Goal: Task Accomplishment & Management: Use online tool/utility

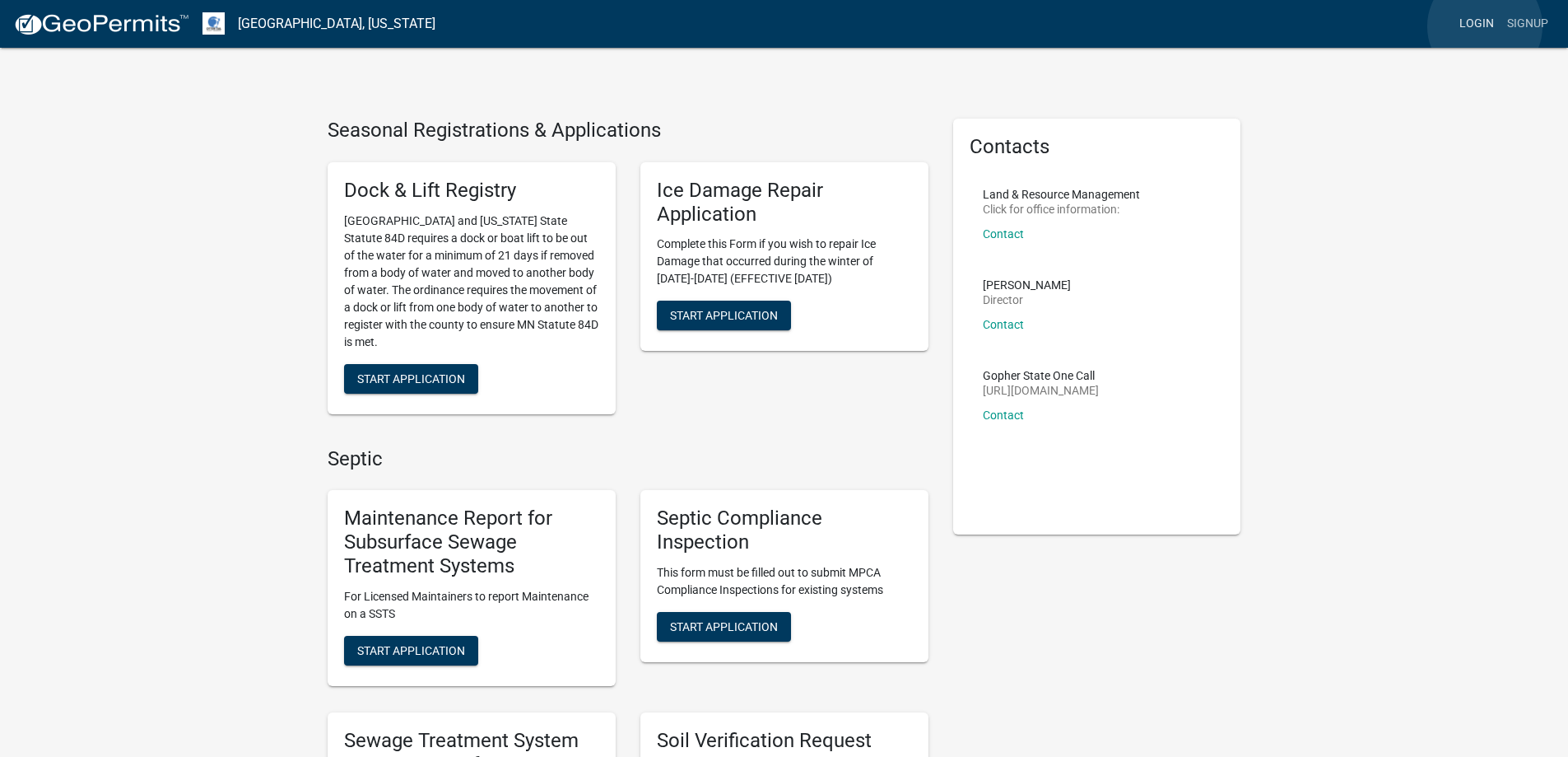
click at [1485, 27] on link "Login" at bounding box center [1477, 24] width 48 height 32
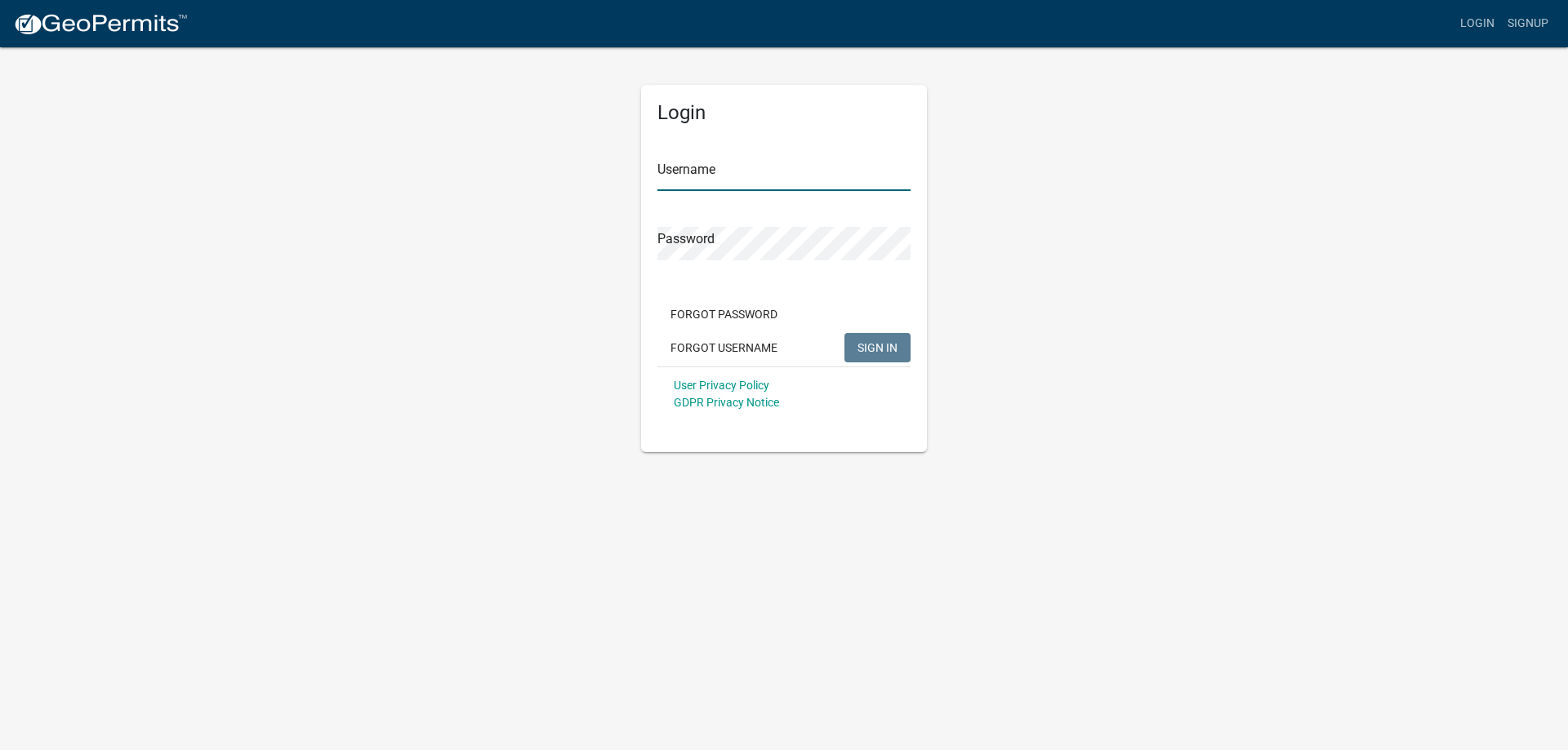
type input "llarson"
click at [897, 350] on button "SIGN IN" at bounding box center [877, 347] width 66 height 30
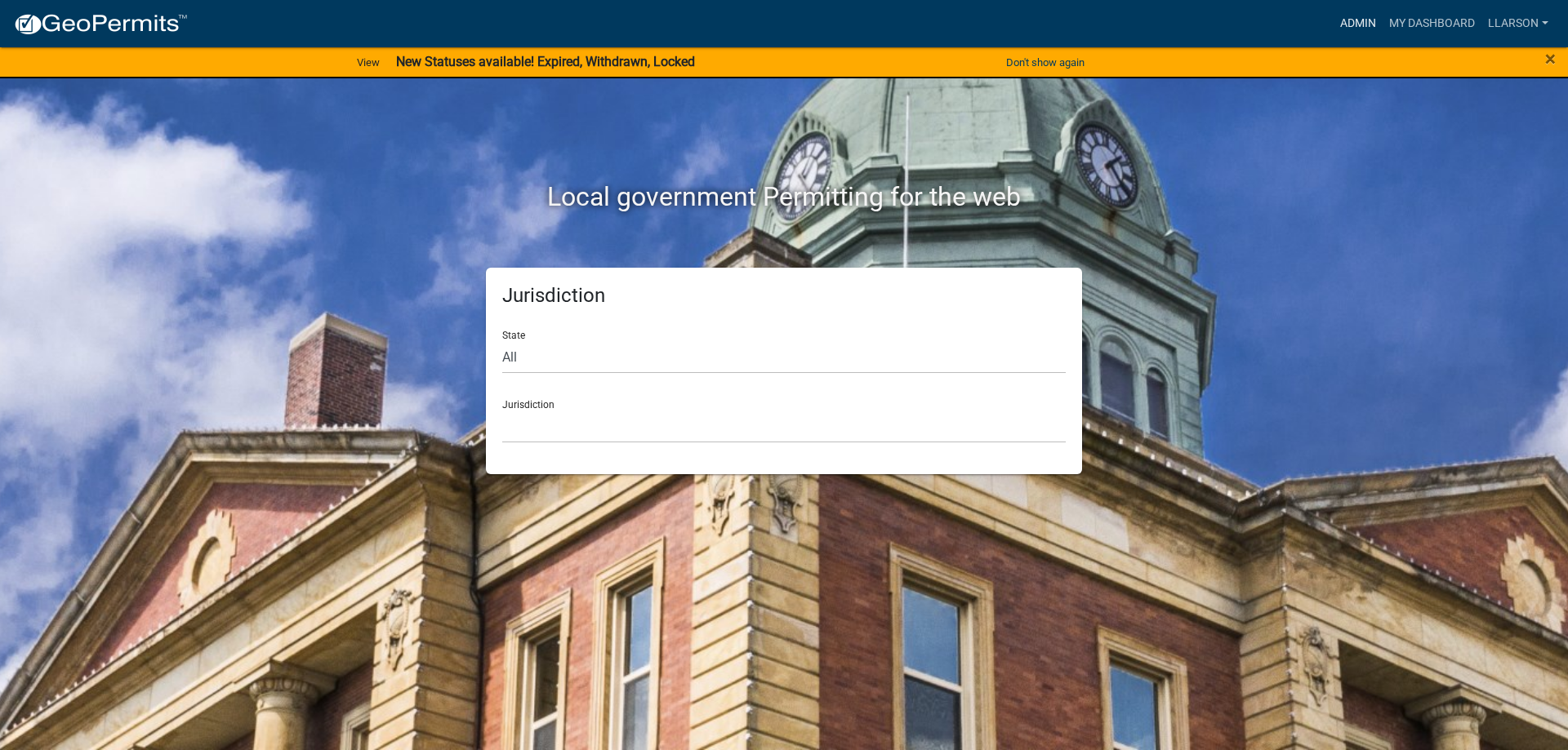
click at [1356, 21] on link "Admin" at bounding box center [1358, 24] width 49 height 31
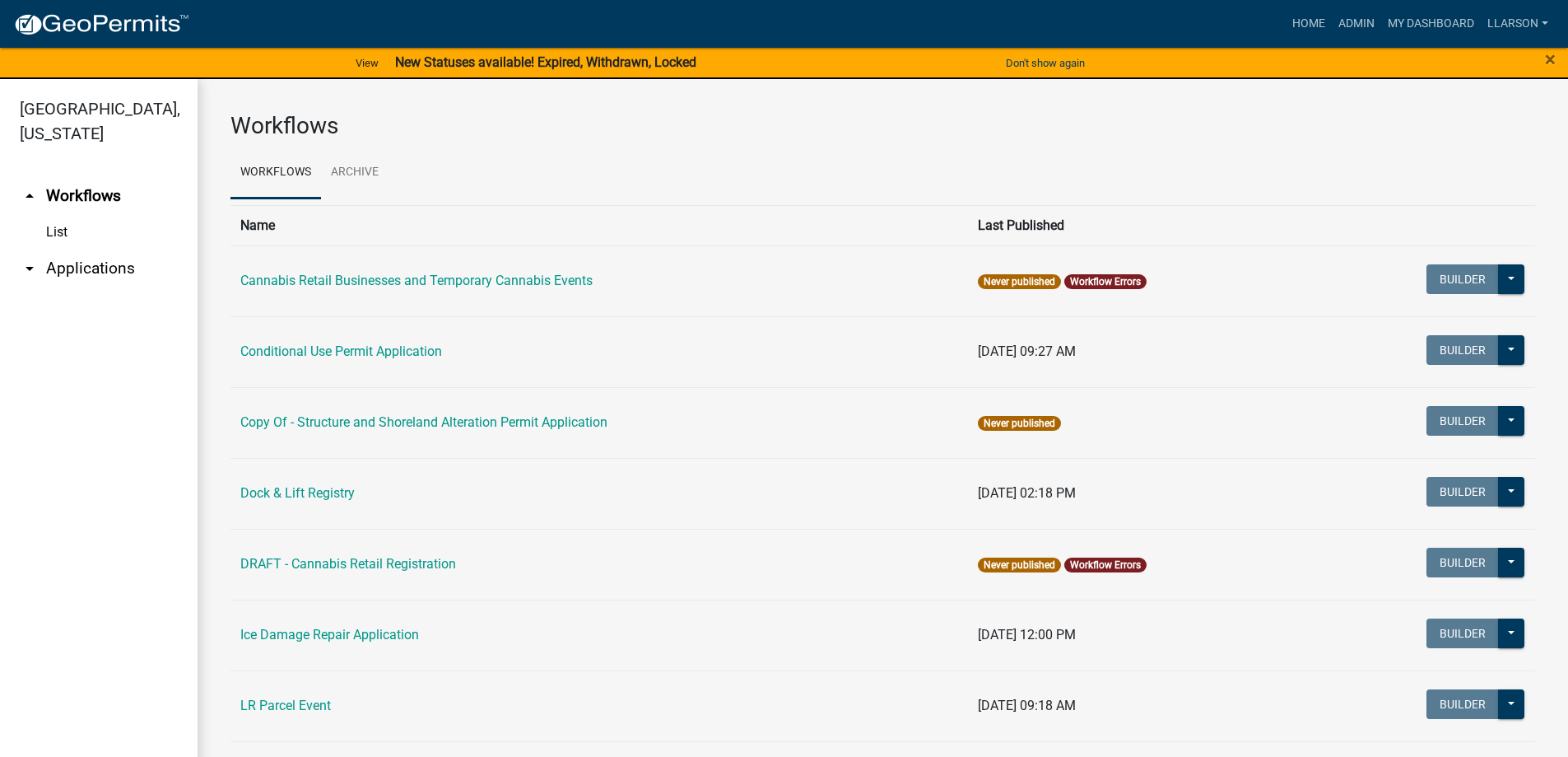
click at [25, 268] on icon "arrow_drop_down" at bounding box center [29, 268] width 20 height 20
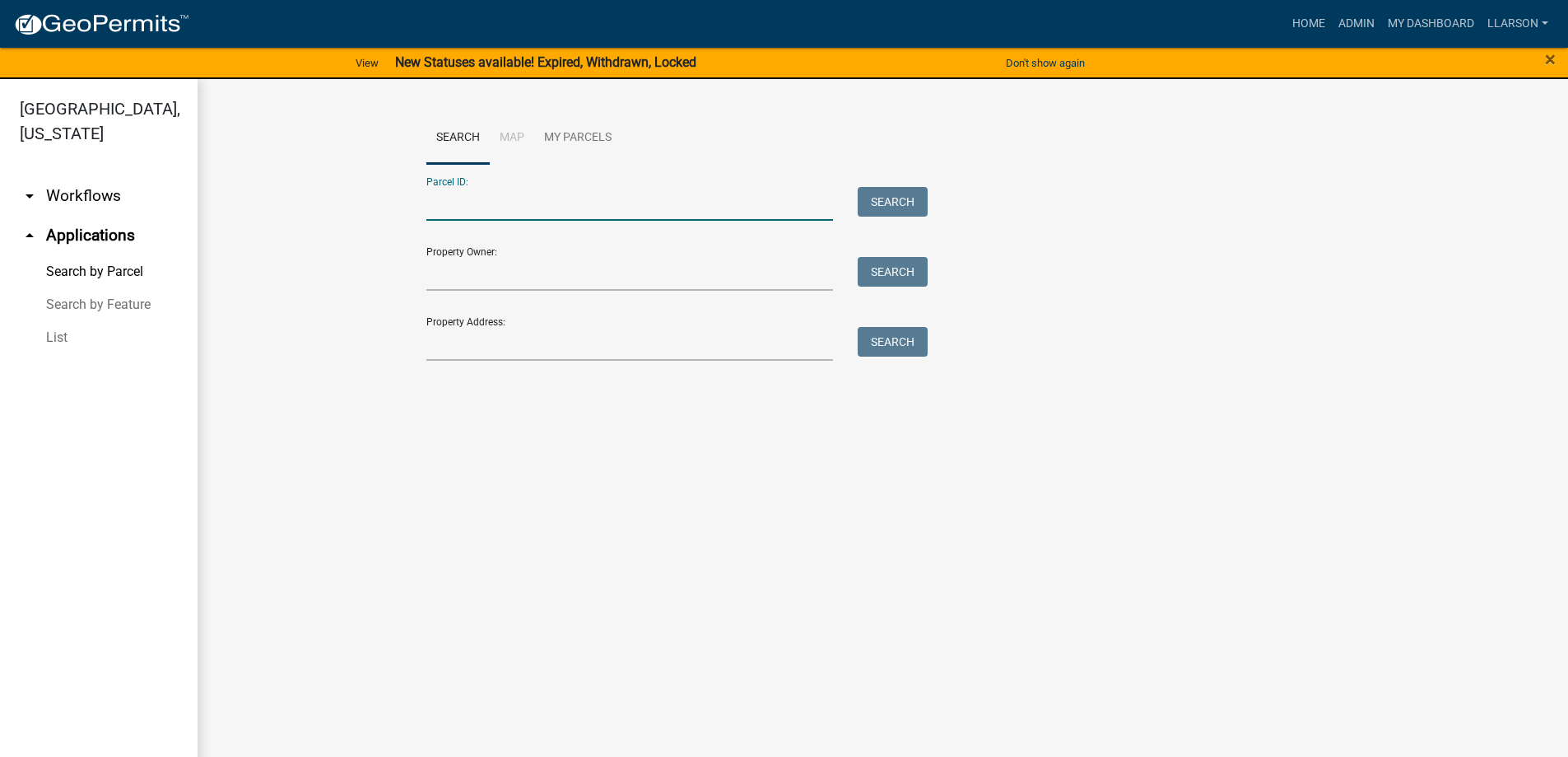
click at [485, 207] on input "Parcel ID:" at bounding box center [631, 203] width 408 height 33
type input "1"
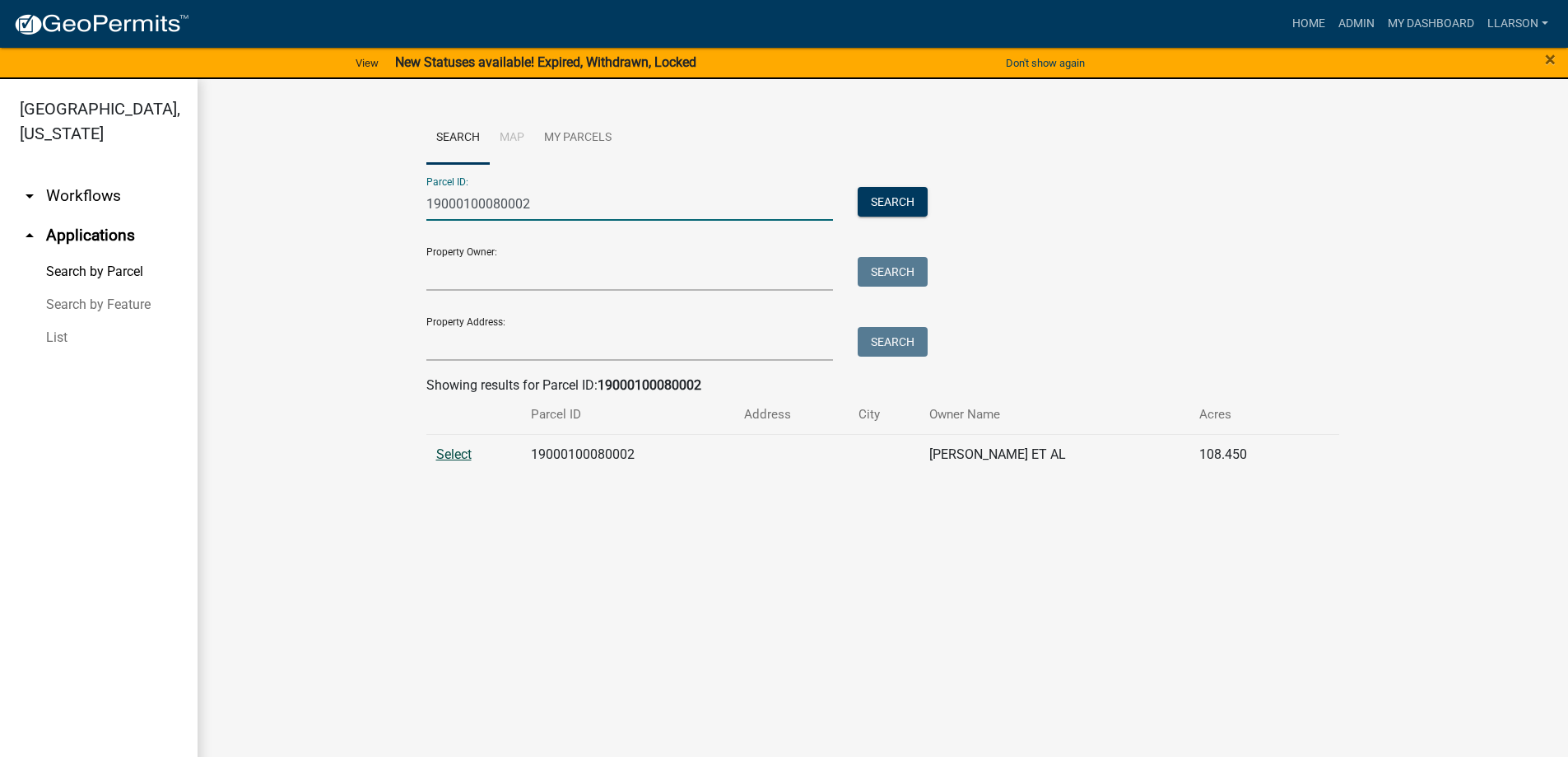
type input "19000100080002"
click at [451, 447] on span "Select" at bounding box center [453, 454] width 35 height 15
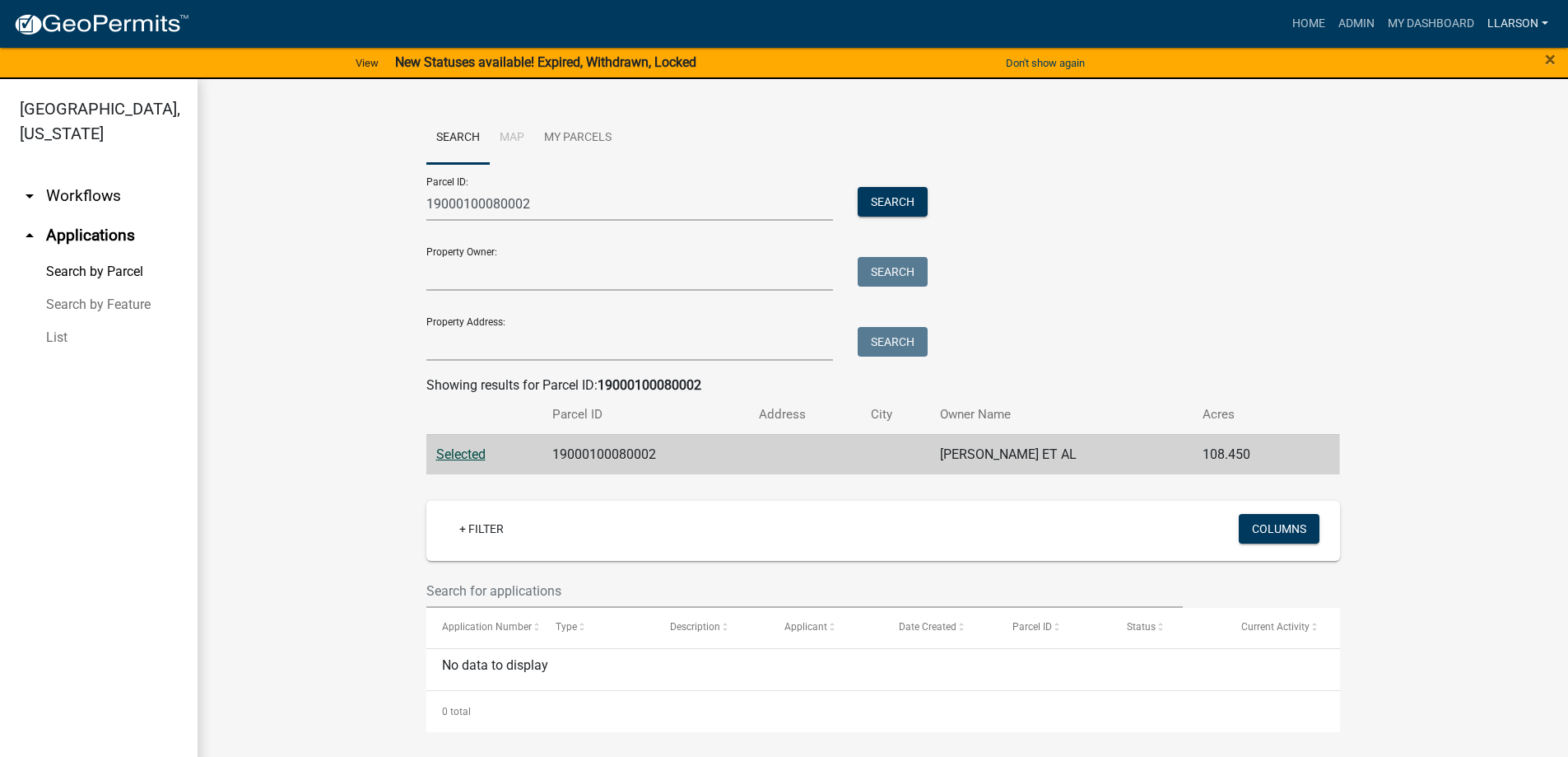
click at [1499, 18] on link "llarson" at bounding box center [1517, 24] width 74 height 32
click at [1463, 158] on link "Logout" at bounding box center [1489, 160] width 132 height 39
